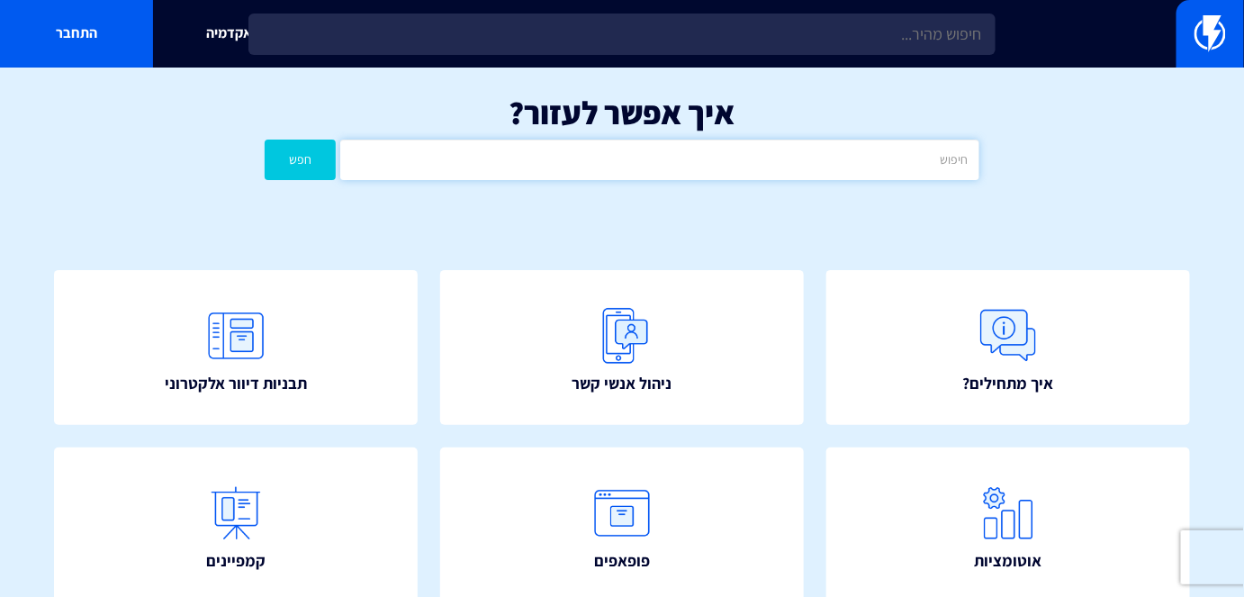
click at [756, 159] on input "text" at bounding box center [659, 160] width 638 height 41
type input "מידות מומלצות"
click at [305, 157] on button "חפש" at bounding box center [300, 160] width 71 height 41
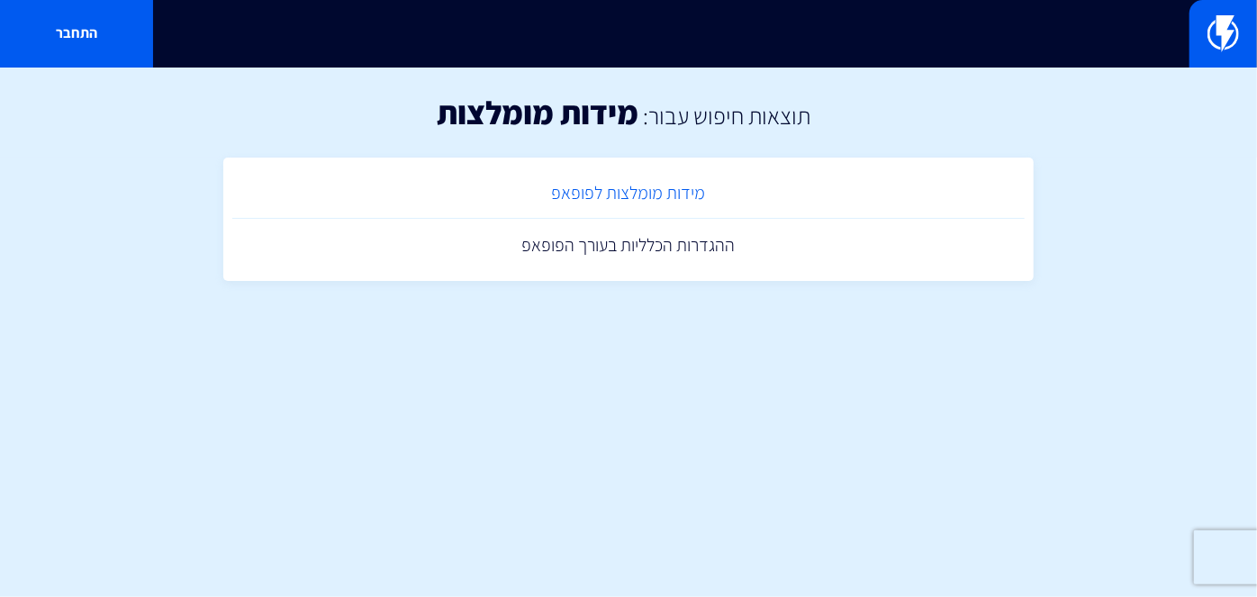
click at [645, 203] on link "מידות מומלצות לפופאפ" at bounding box center [628, 193] width 792 height 53
